Goal: Find specific page/section: Find specific page/section

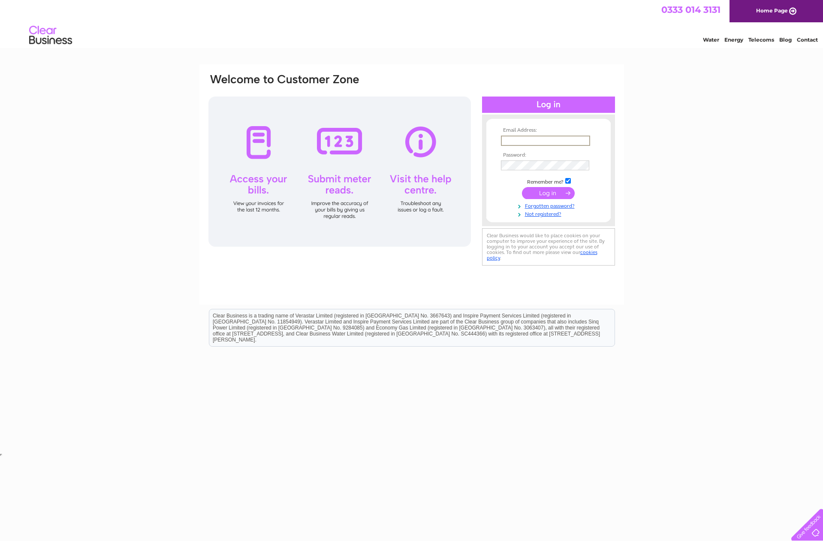
type input "[EMAIL_ADDRESS][DOMAIN_NAME]"
click at [559, 194] on input "submit" at bounding box center [548, 192] width 53 height 12
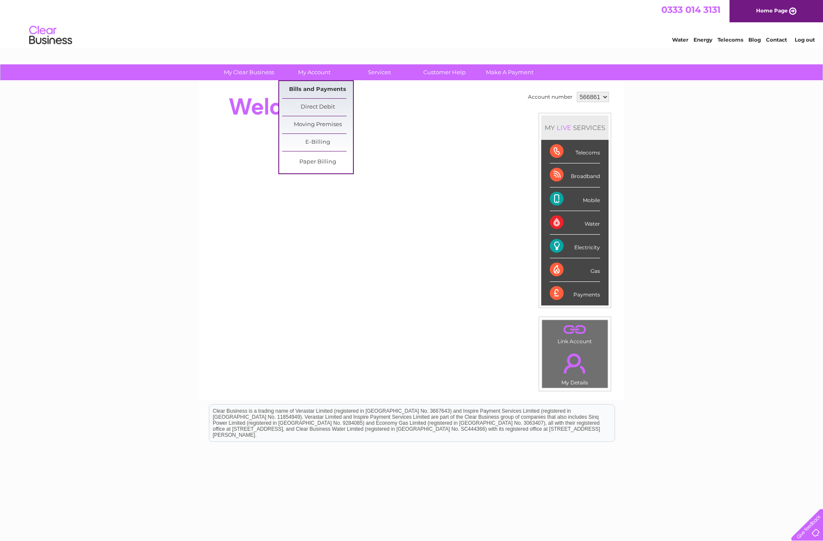
click at [315, 87] on link "Bills and Payments" at bounding box center [317, 89] width 71 height 17
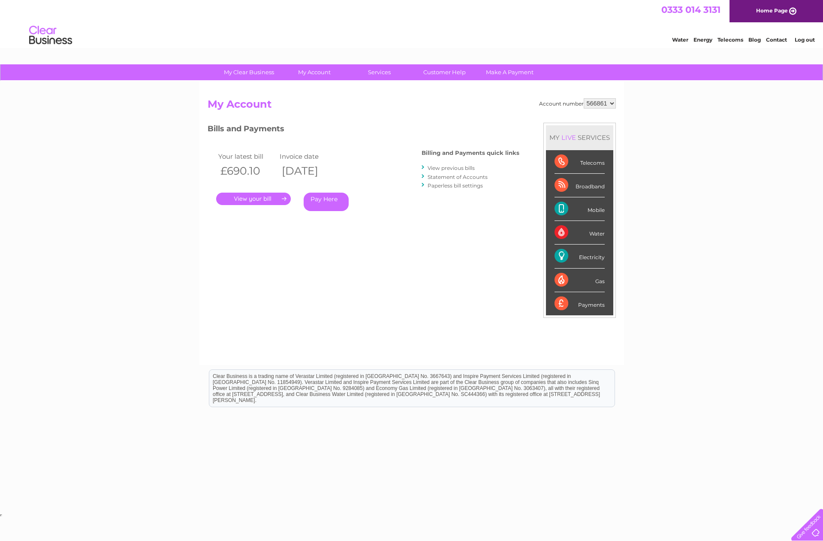
click at [251, 198] on link "." at bounding box center [253, 199] width 75 height 12
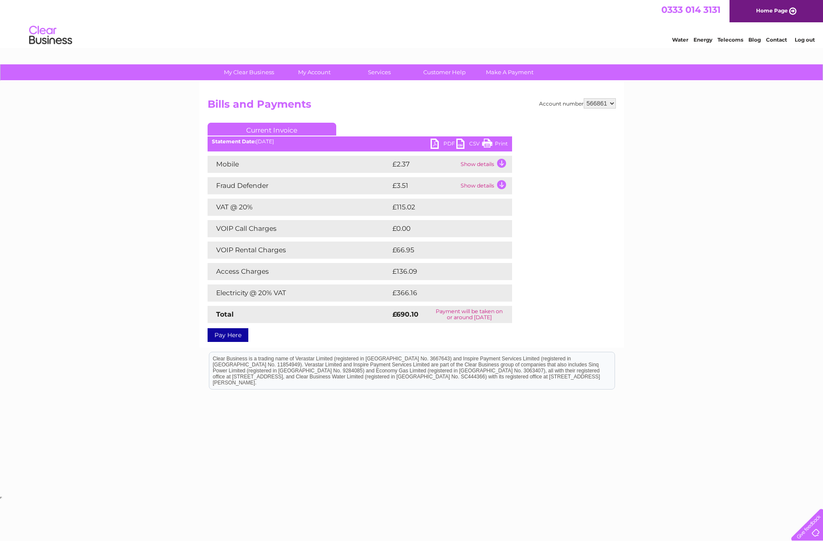
click at [495, 142] on link "Print" at bounding box center [495, 145] width 26 height 12
